Goal: Check status

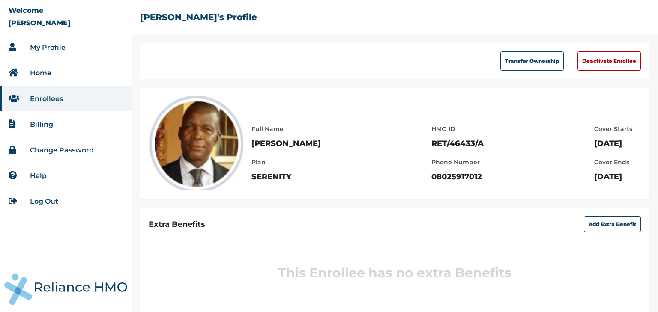
click at [50, 125] on link "Billing" at bounding box center [41, 124] width 23 height 8
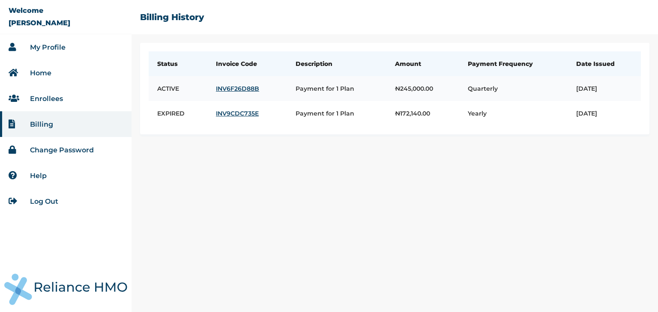
click at [222, 89] on link "INV6F26D88B" at bounding box center [247, 89] width 63 height 8
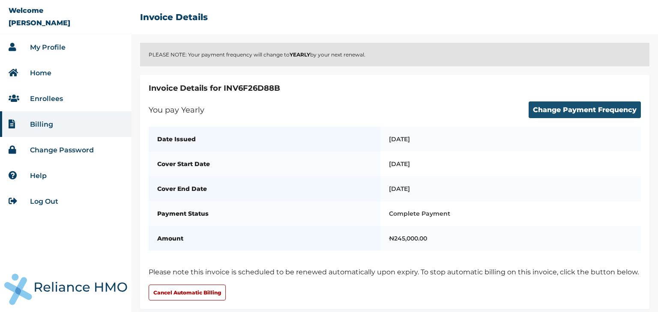
click at [552, 108] on button "Change Payment Frequency" at bounding box center [585, 110] width 112 height 17
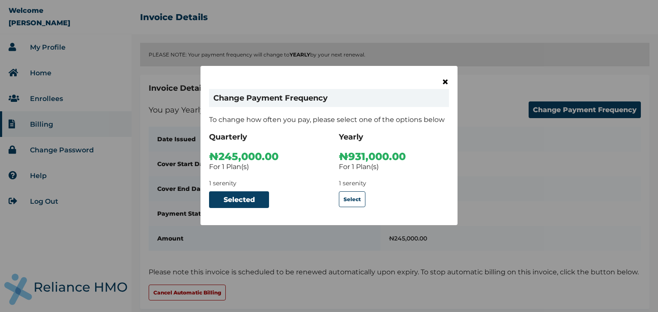
click at [445, 82] on span "×" at bounding box center [445, 82] width 7 height 15
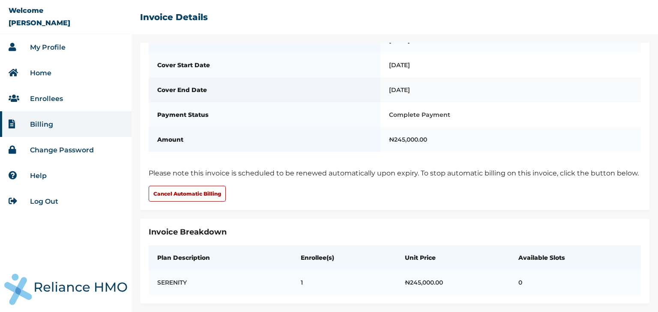
scroll to position [118, 0]
